Goal: Use online tool/utility: Utilize a website feature to perform a specific function

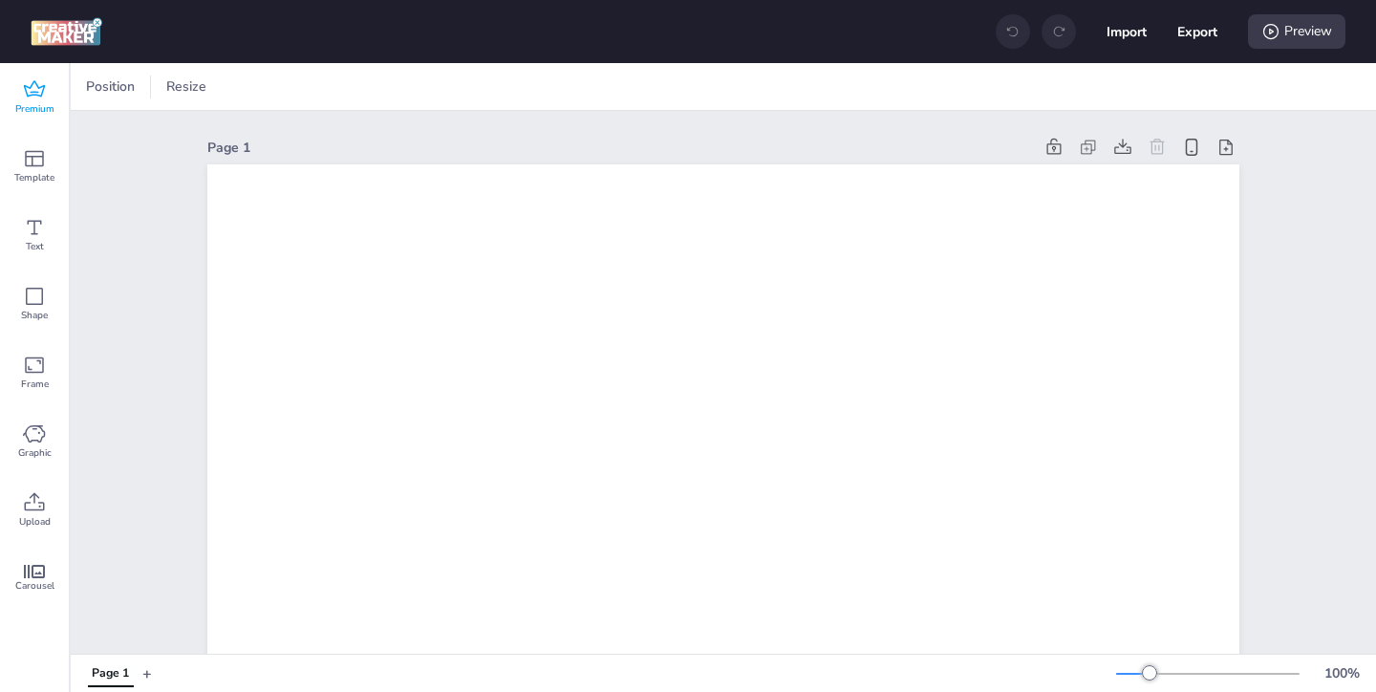
click at [23, 99] on icon at bounding box center [34, 89] width 23 height 23
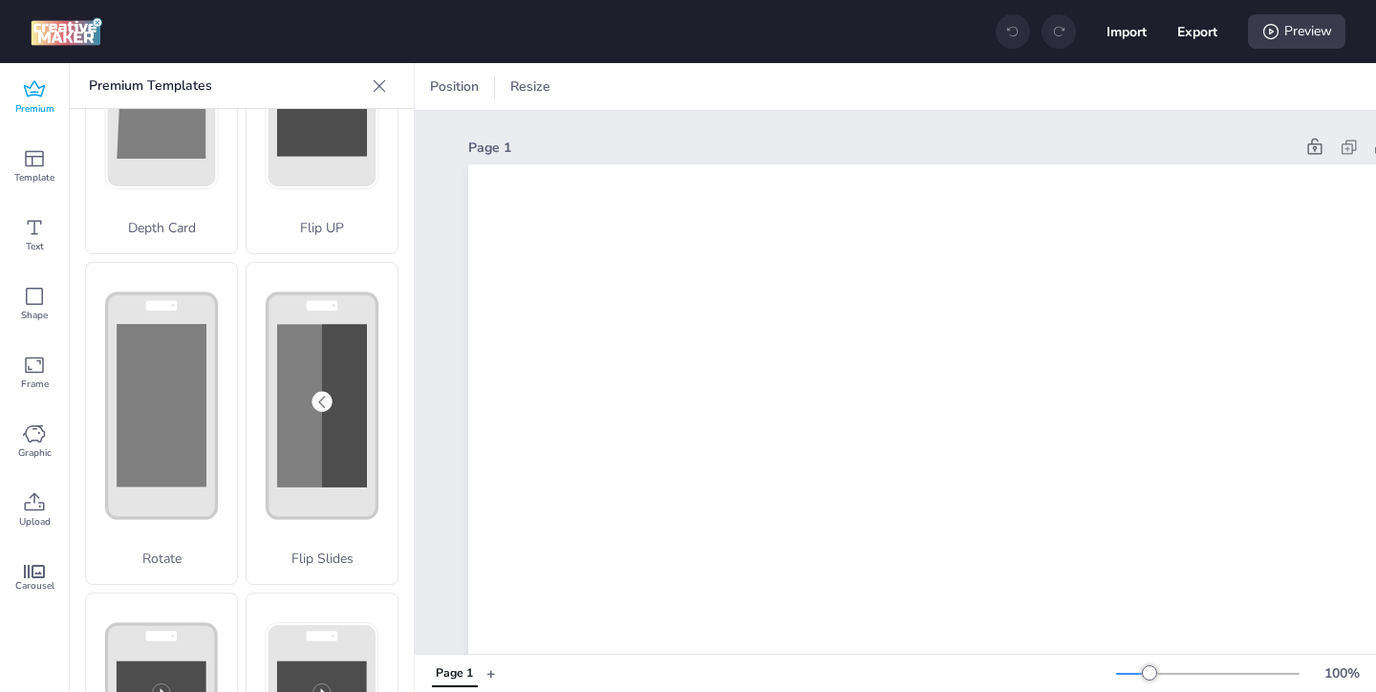
scroll to position [289, 0]
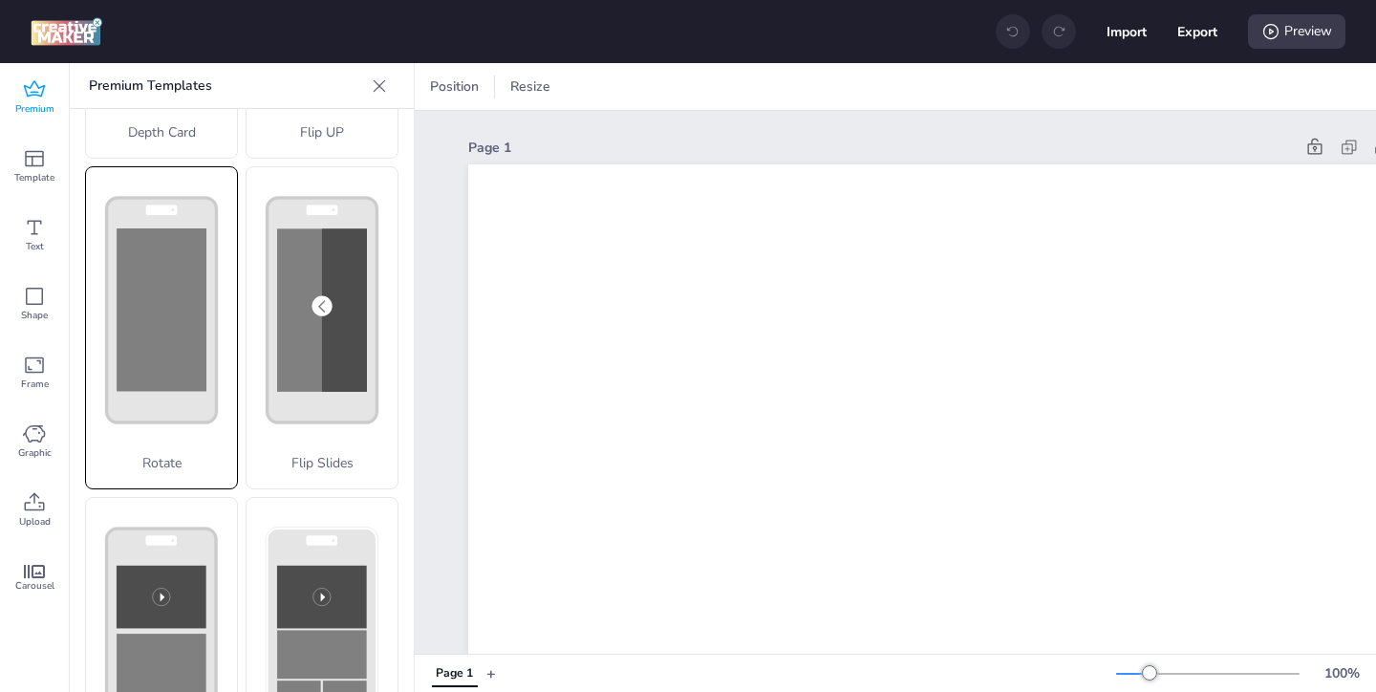
click at [184, 453] on p "Rotate" at bounding box center [161, 463] width 151 height 20
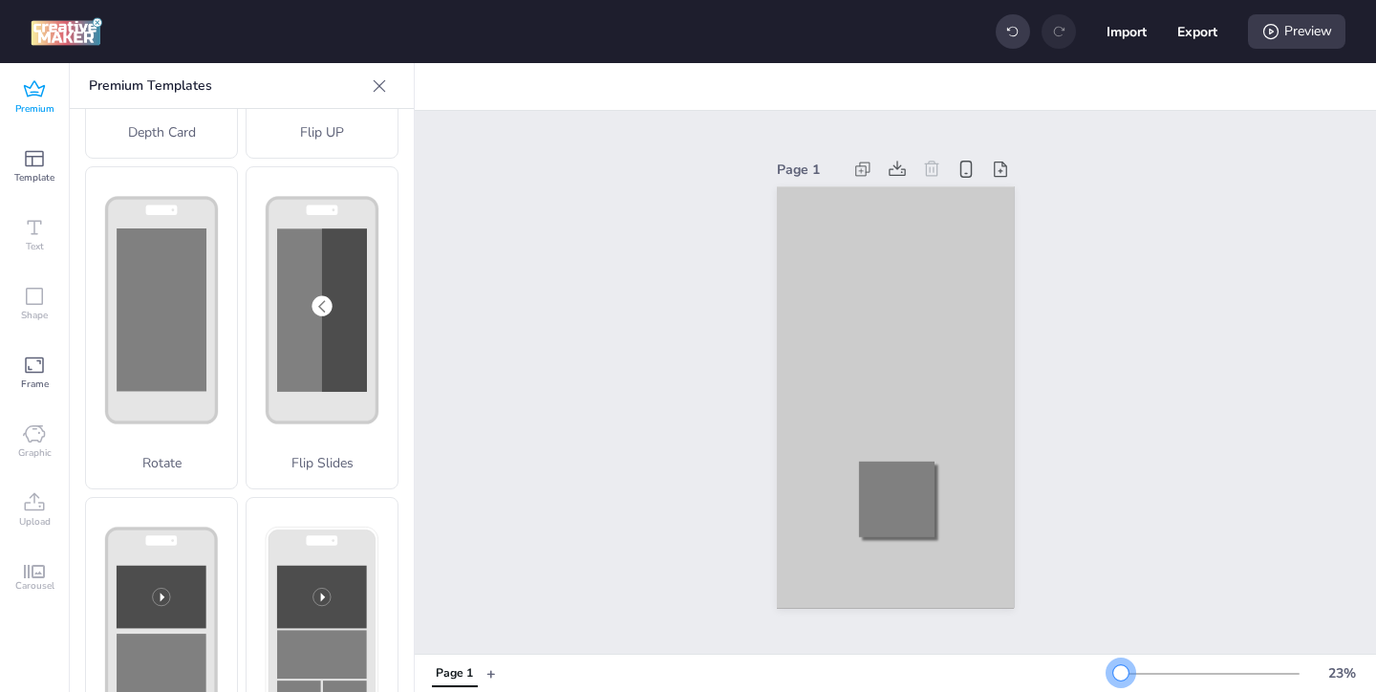
drag, startPoint x: 1153, startPoint y: 673, endPoint x: 1122, endPoint y: 678, distance: 31.0
click at [1121, 678] on div at bounding box center [1120, 672] width 15 height 15
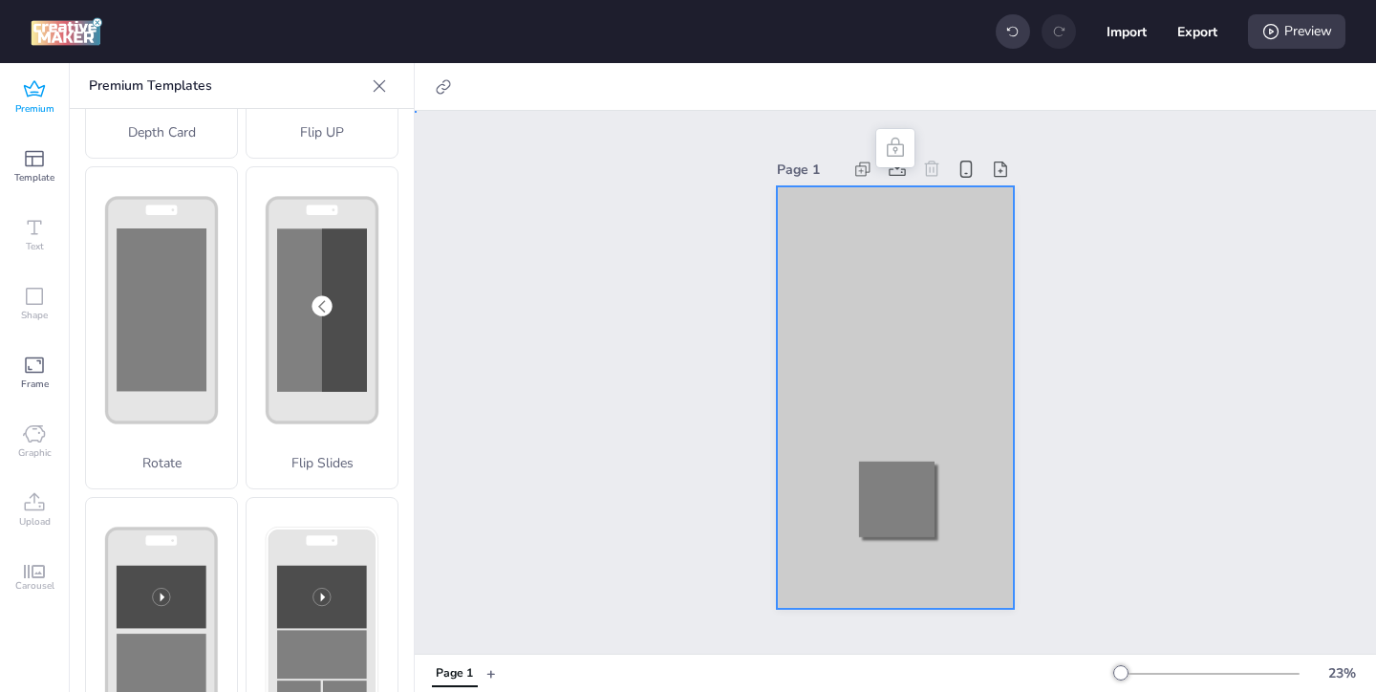
click at [813, 256] on div at bounding box center [895, 397] width 237 height 422
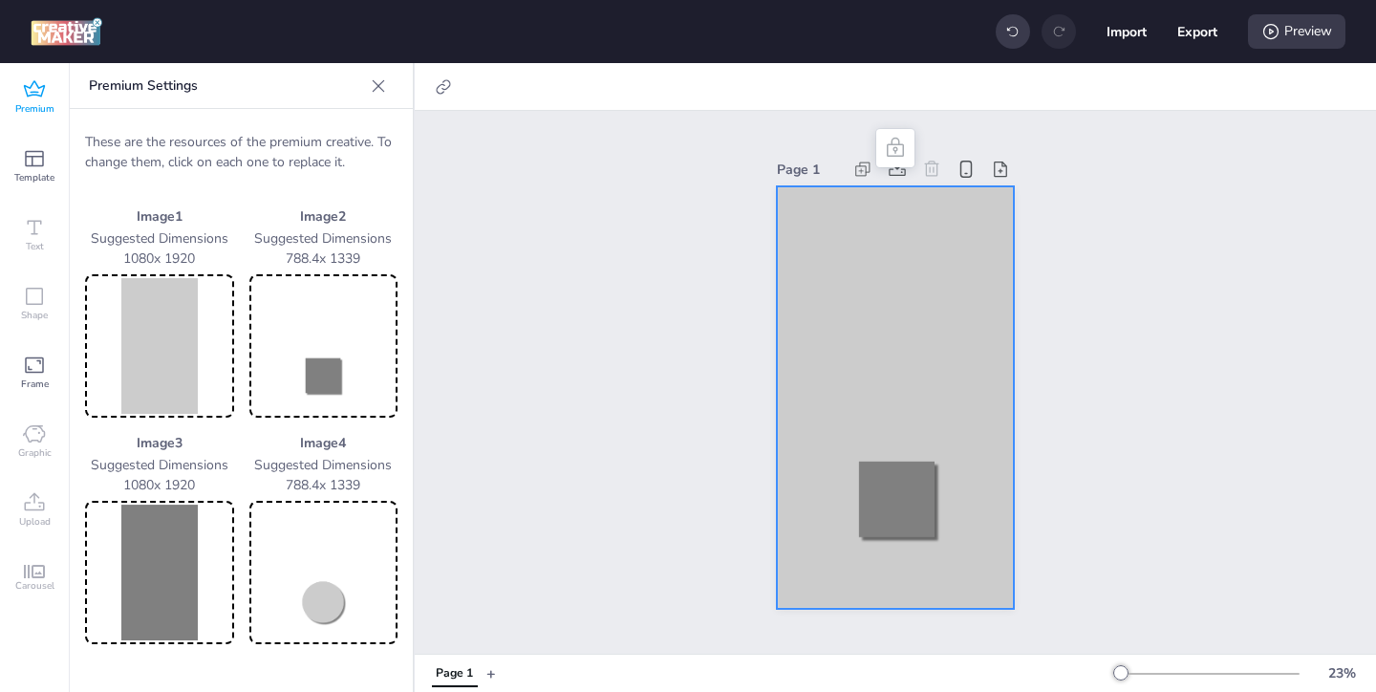
click at [195, 355] on img at bounding box center [159, 346] width 141 height 136
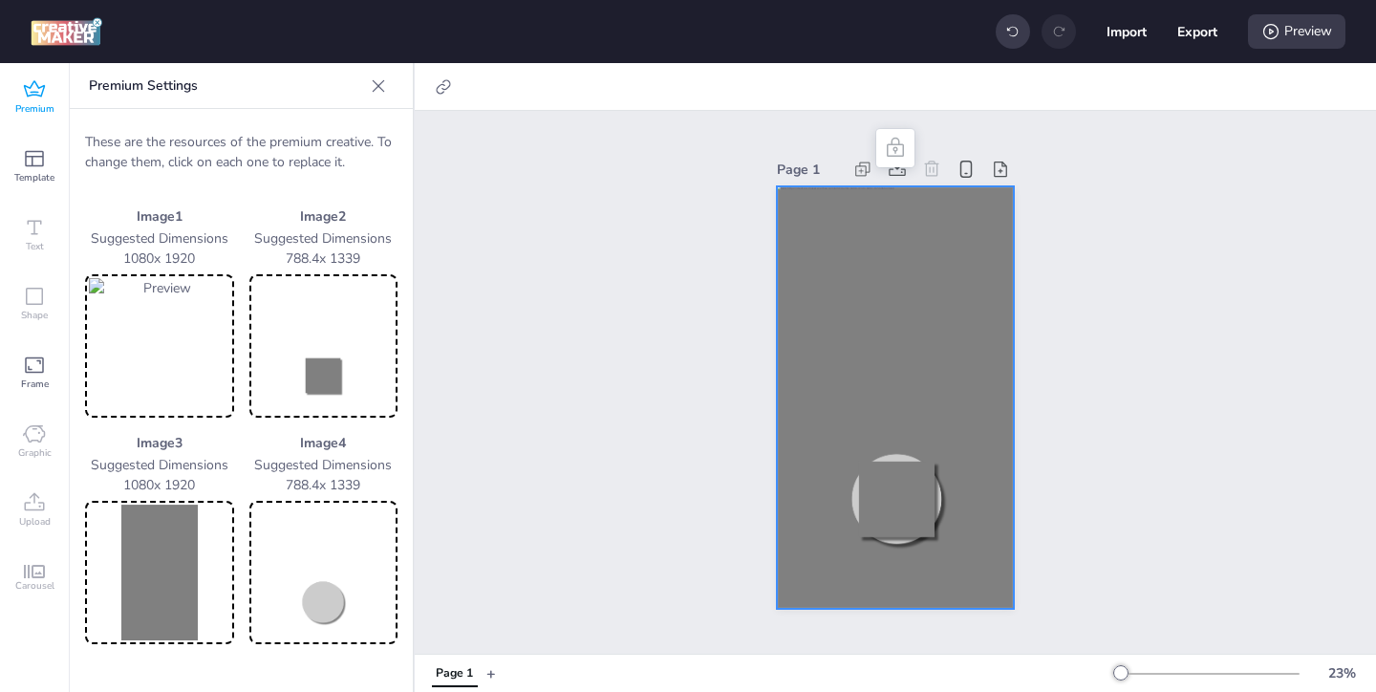
click at [340, 368] on img at bounding box center [323, 346] width 141 height 136
click at [184, 553] on img at bounding box center [159, 573] width 141 height 136
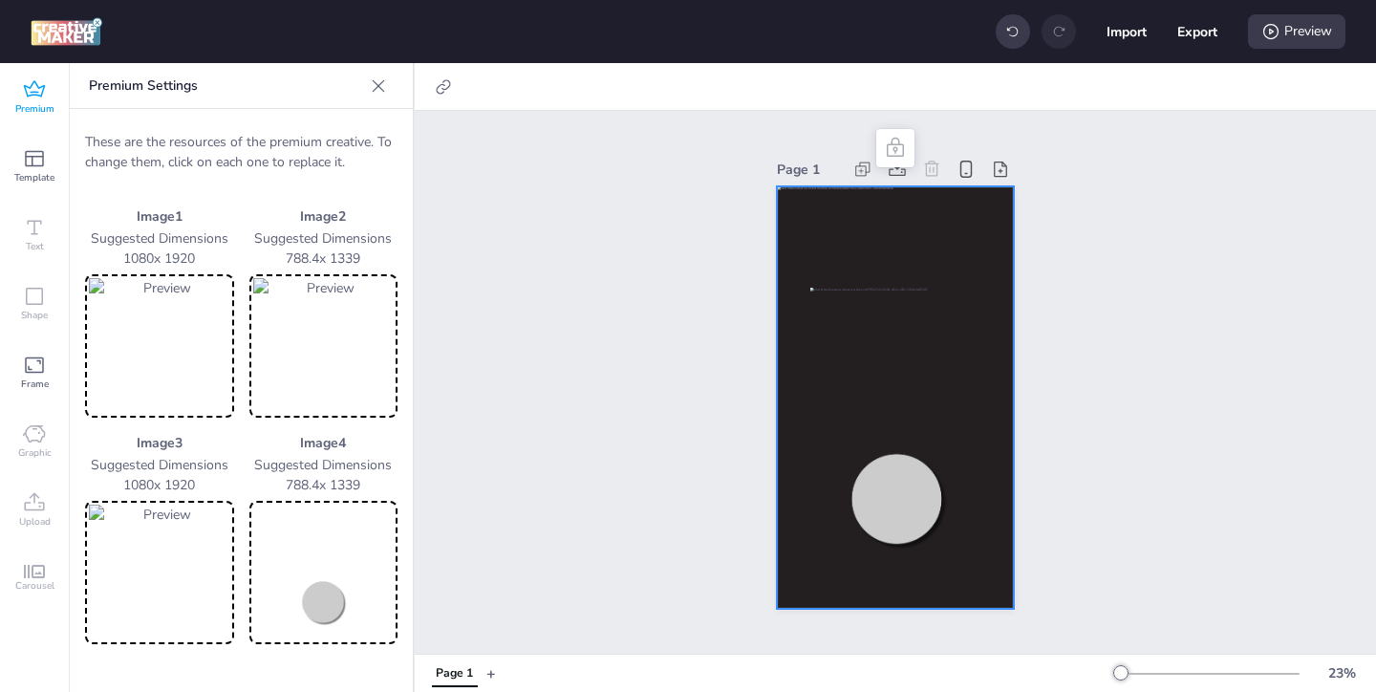
click at [320, 575] on img at bounding box center [323, 573] width 141 height 136
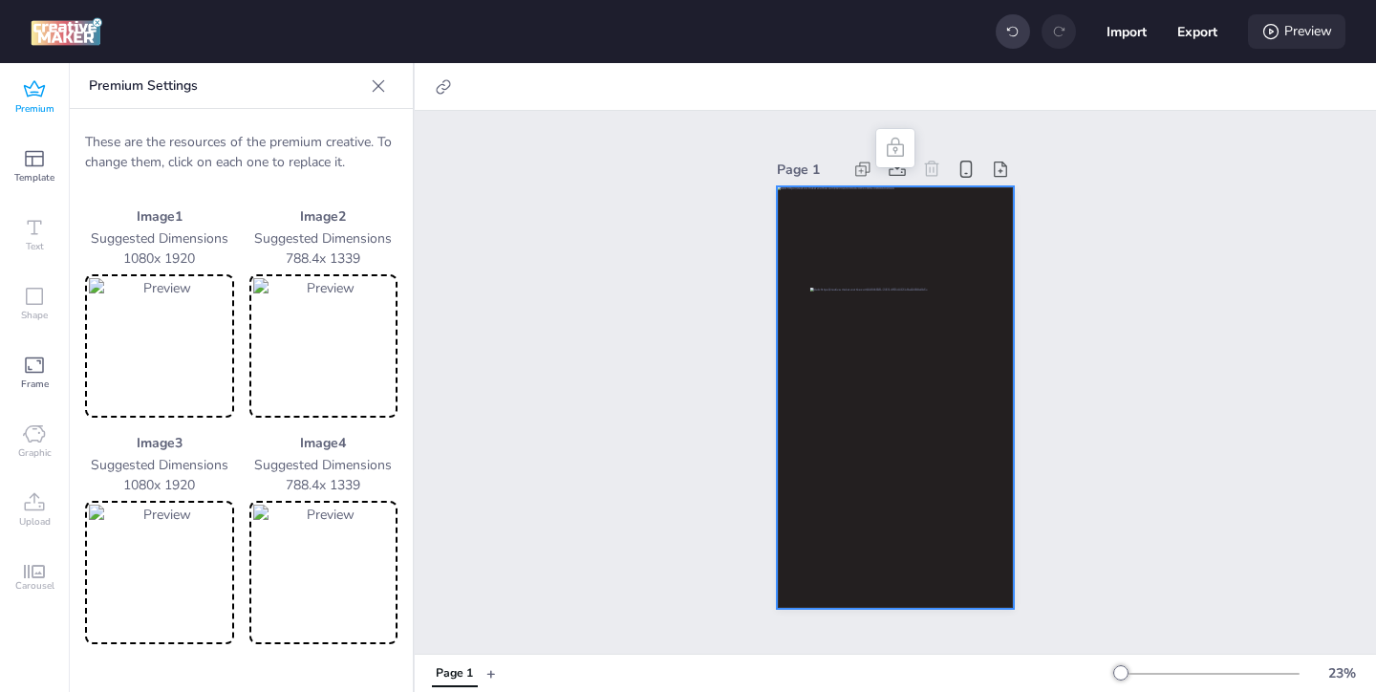
click at [1280, 37] on div "Preview" at bounding box center [1296, 31] width 97 height 34
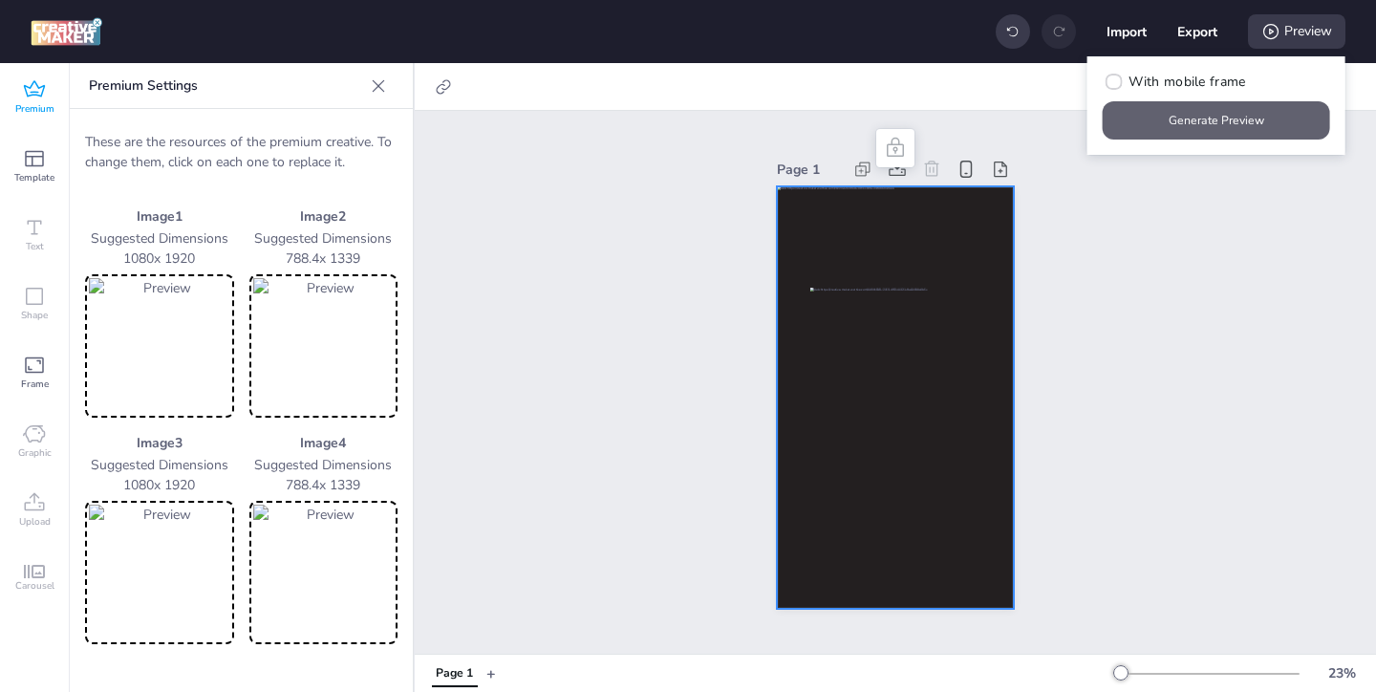
click at [1209, 114] on button "Generate Preview" at bounding box center [1216, 120] width 227 height 38
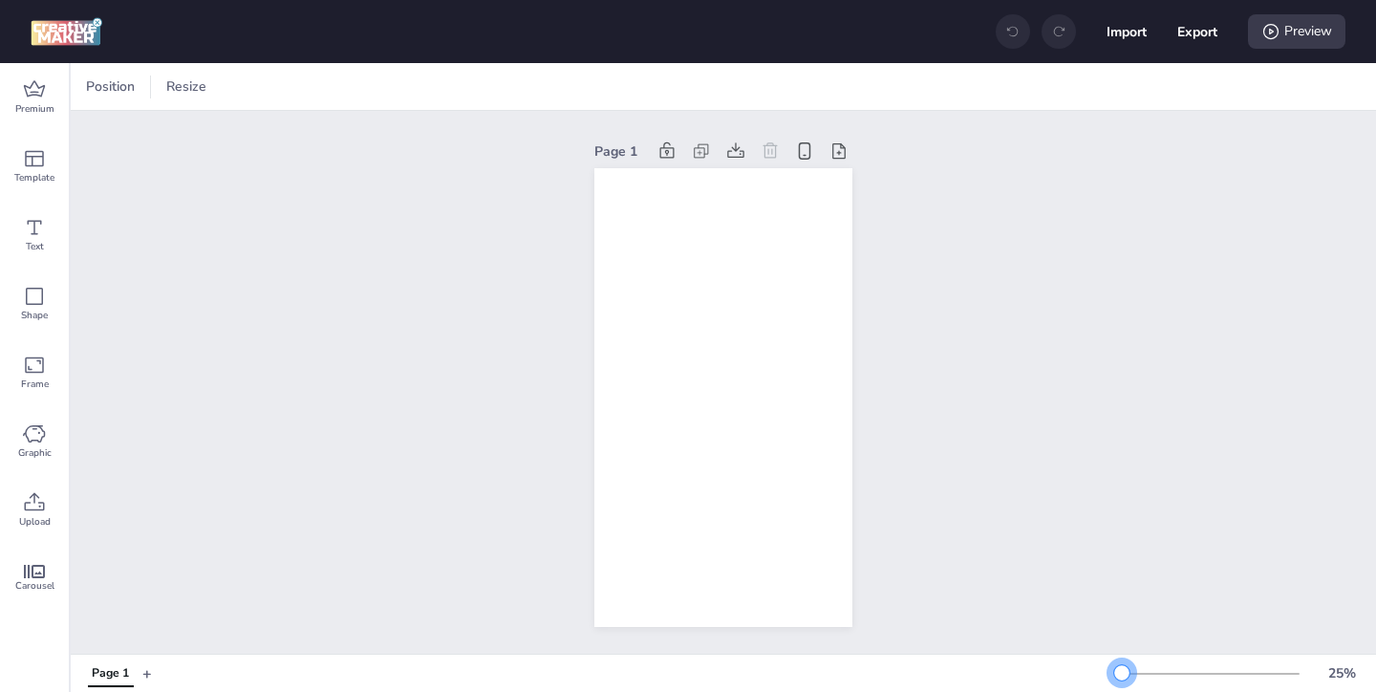
drag, startPoint x: 1151, startPoint y: 669, endPoint x: 1122, endPoint y: 670, distance: 28.7
click at [1122, 670] on div at bounding box center [1121, 672] width 15 height 15
click at [40, 78] on icon at bounding box center [34, 89] width 23 height 23
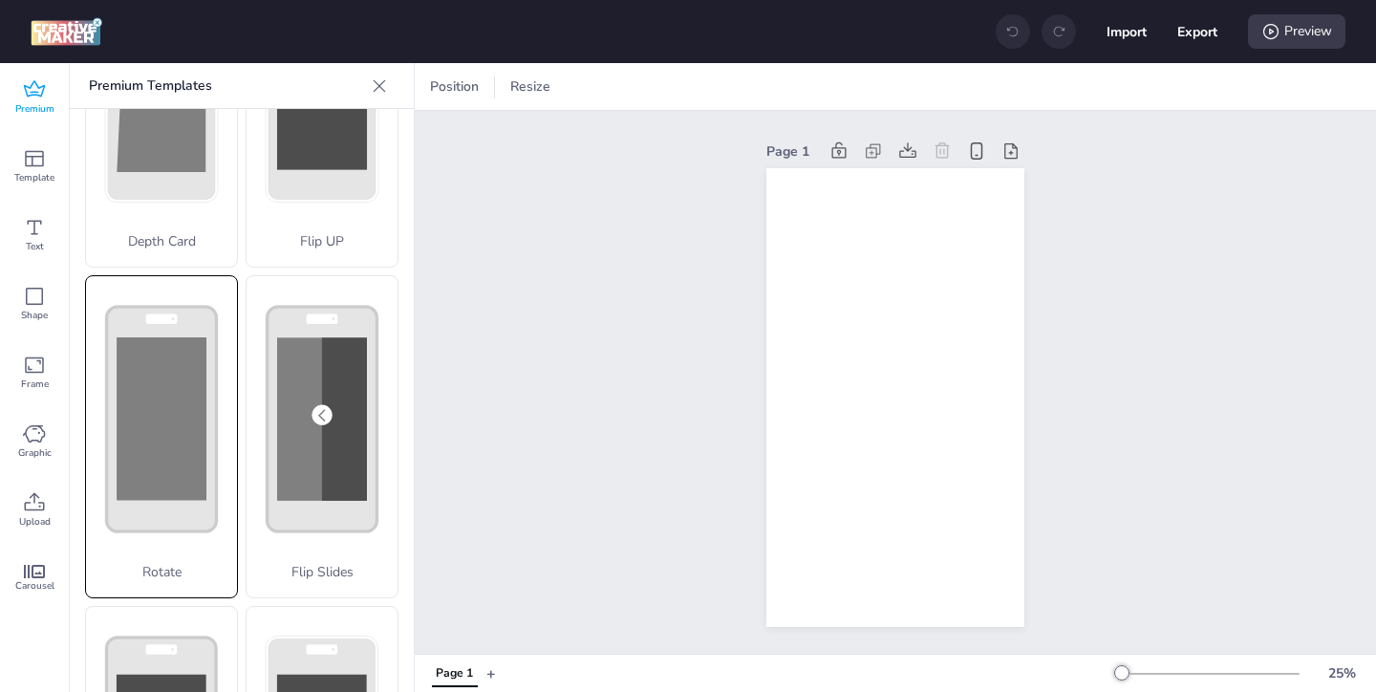
scroll to position [183, 0]
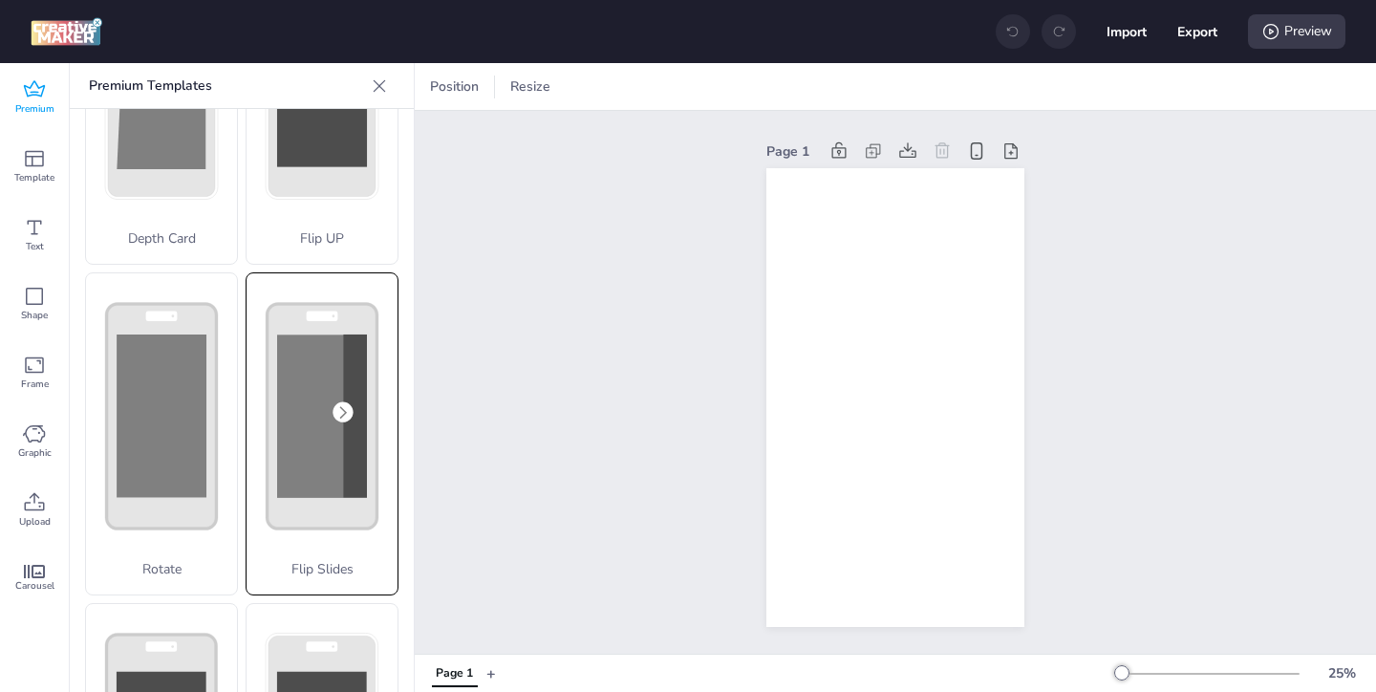
click at [266, 507] on div "Flip Slides" at bounding box center [322, 433] width 153 height 323
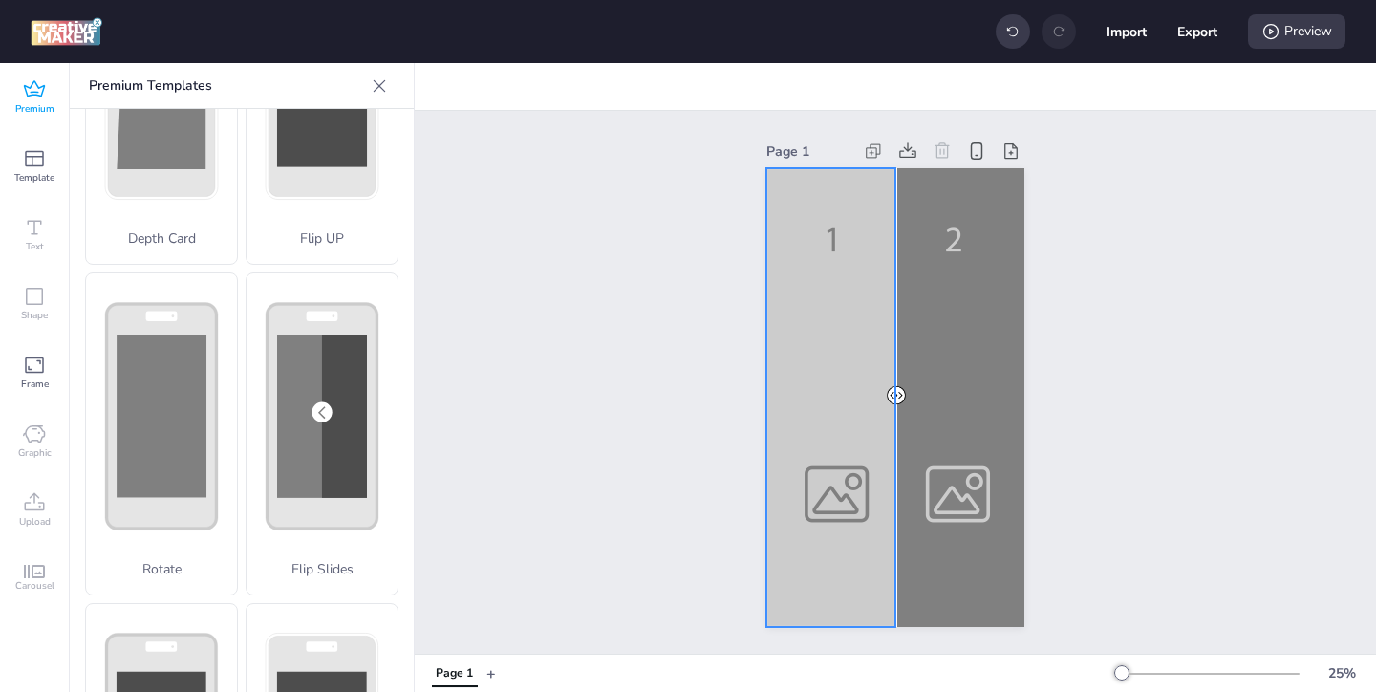
click at [868, 555] on div at bounding box center [895, 397] width 258 height 459
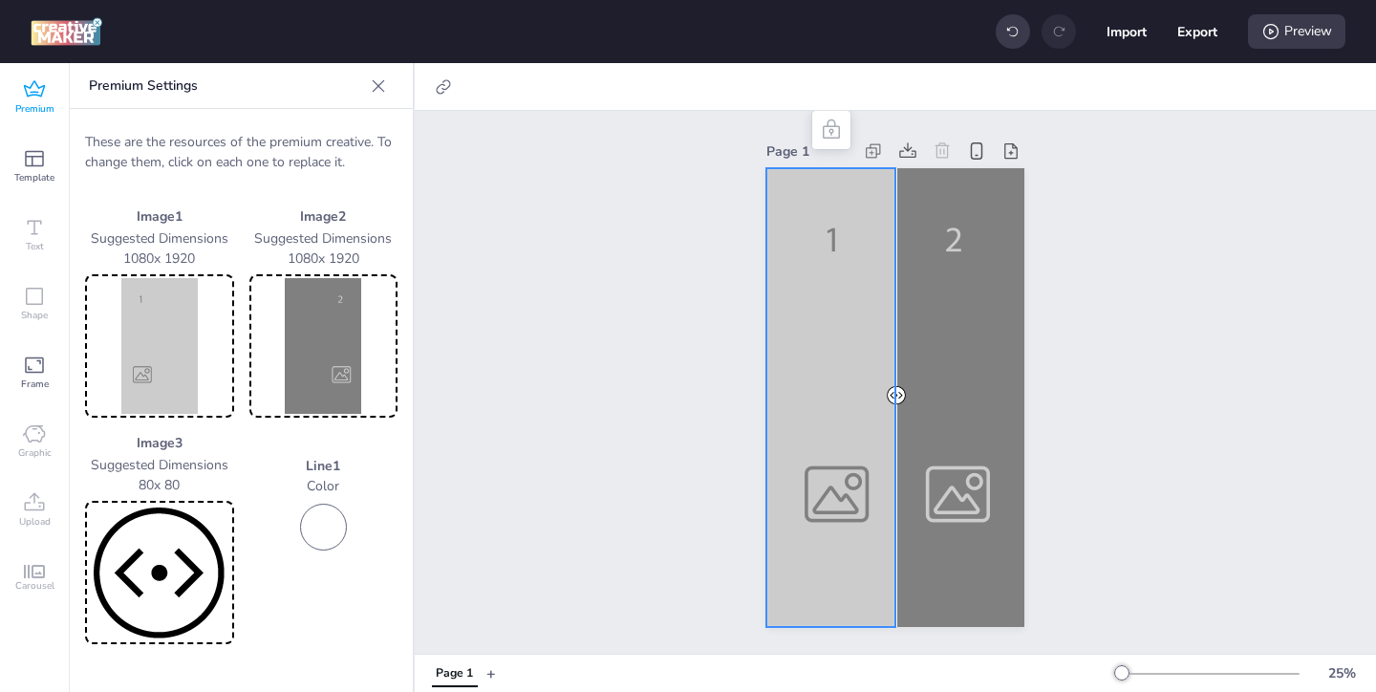
click at [156, 353] on img at bounding box center [159, 346] width 141 height 136
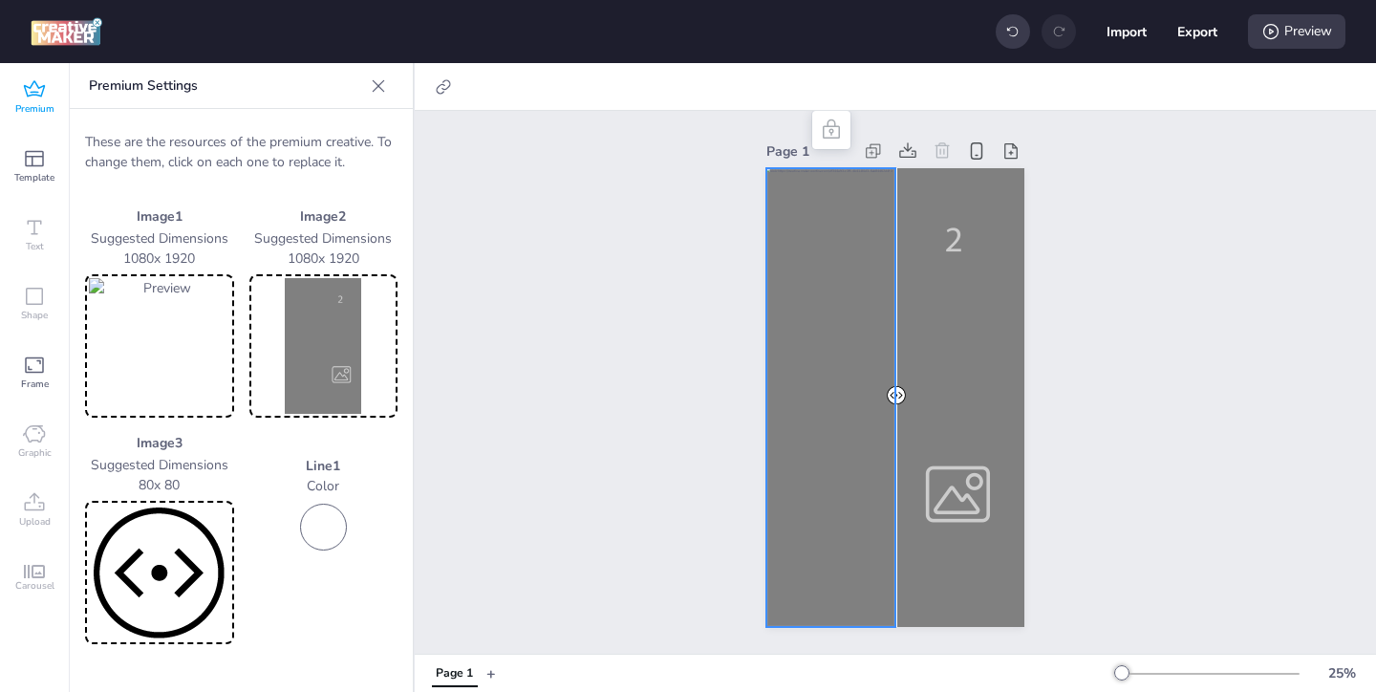
click at [336, 385] on img at bounding box center [323, 346] width 141 height 136
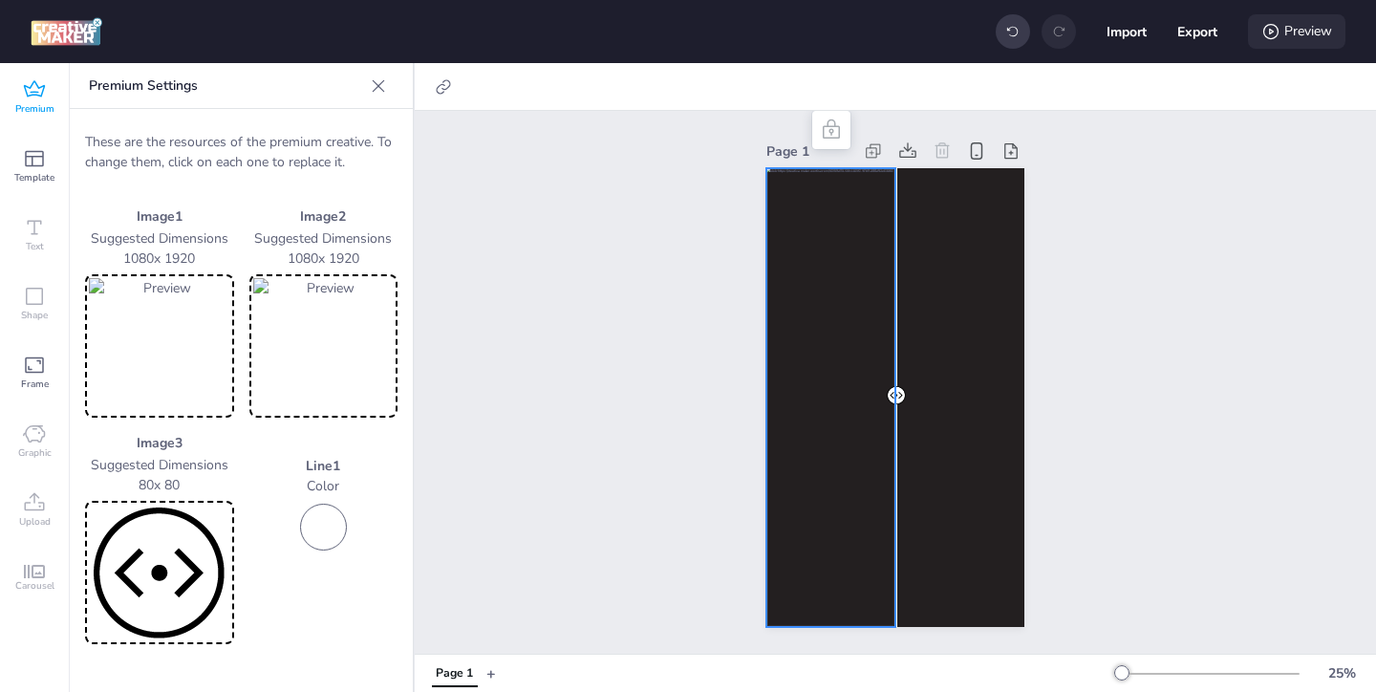
click at [1282, 40] on div "Preview" at bounding box center [1296, 31] width 97 height 34
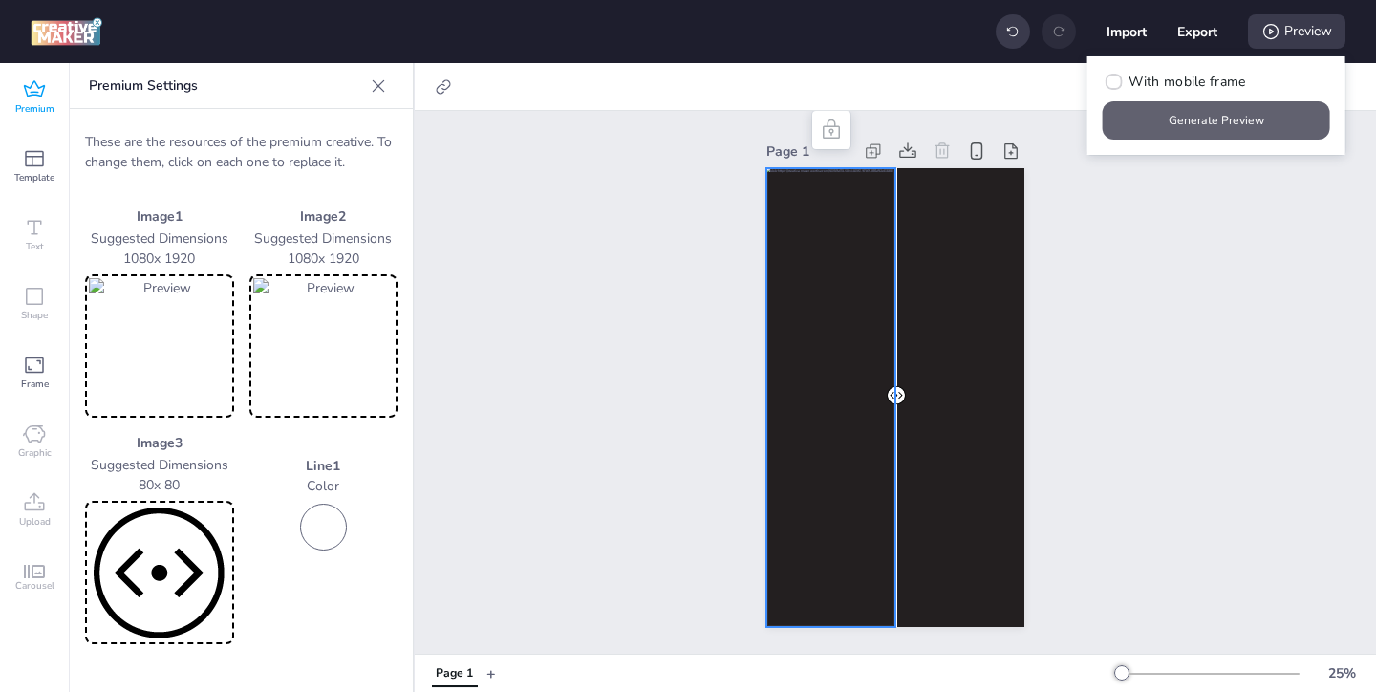
click at [1217, 132] on button "Generate Preview" at bounding box center [1216, 120] width 227 height 38
